Goal: Information Seeking & Learning: Compare options

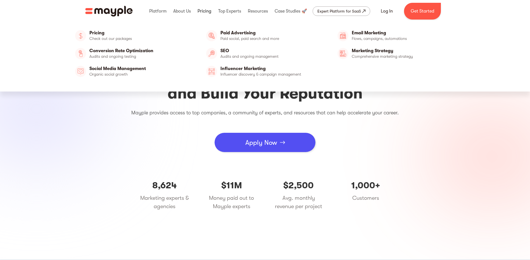
click at [203, 11] on link at bounding box center [204, 11] width 16 height 18
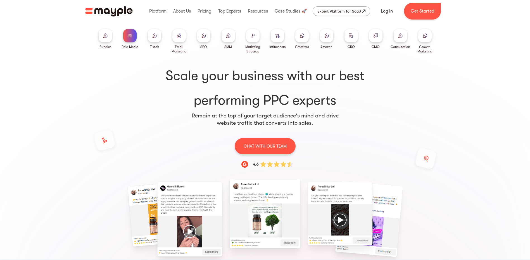
click at [180, 37] on img at bounding box center [179, 36] width 4 height 4
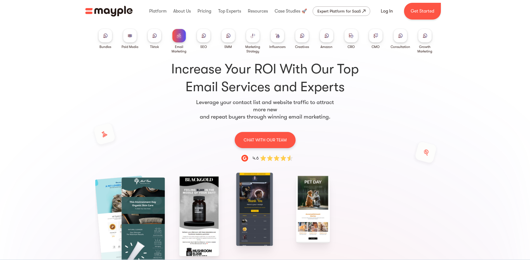
click at [256, 36] on div at bounding box center [252, 35] width 13 height 13
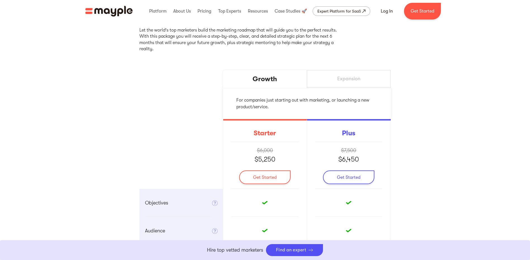
scroll to position [112, 0]
